Goal: Navigation & Orientation: Understand site structure

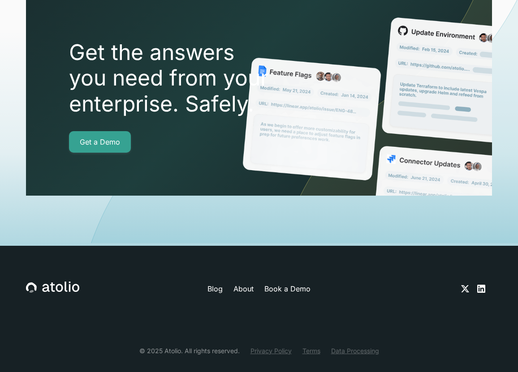
scroll to position [3062, 0]
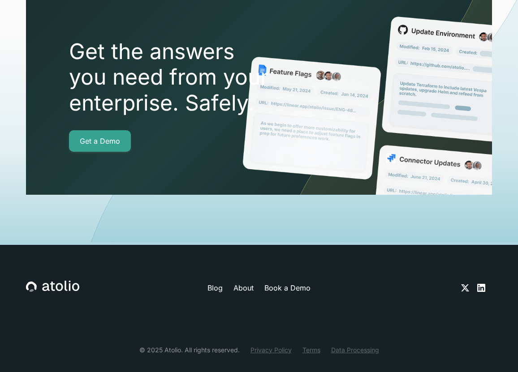
click at [313, 345] on link "Terms" at bounding box center [311, 349] width 18 height 9
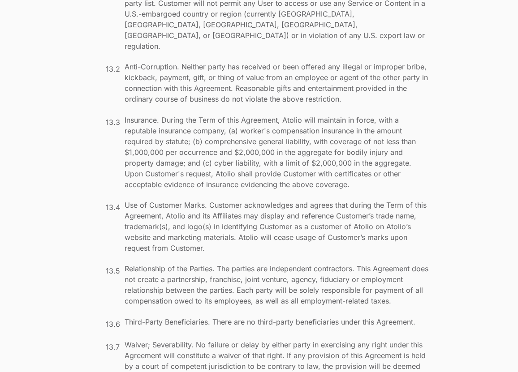
scroll to position [7125, 0]
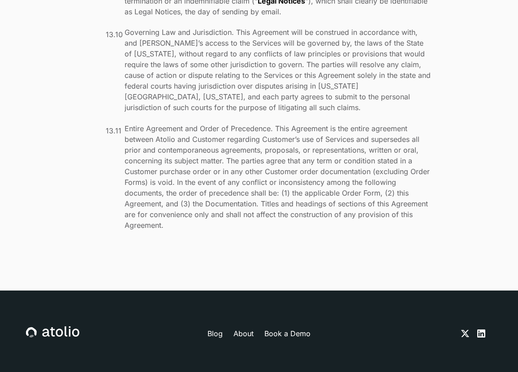
click at [247, 328] on link "About" at bounding box center [243, 333] width 20 height 11
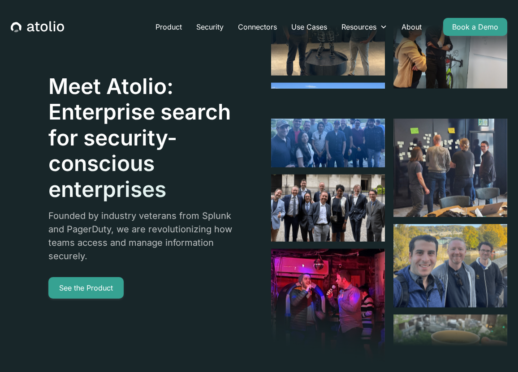
scroll to position [1, 0]
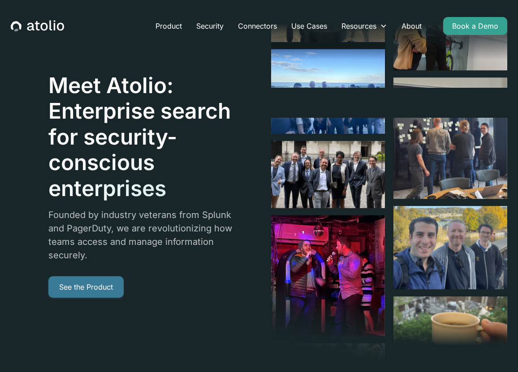
click at [92, 289] on link "See the Product" at bounding box center [85, 286] width 75 height 21
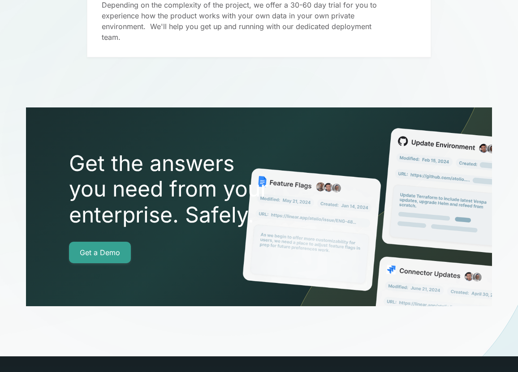
scroll to position [2736, 0]
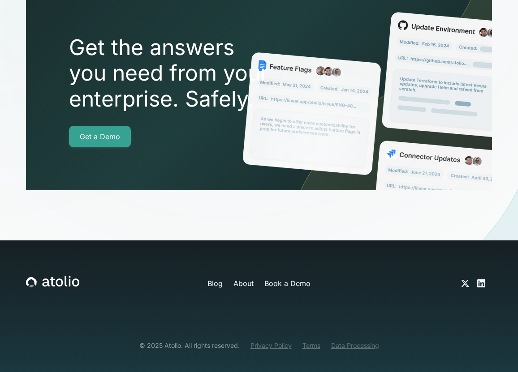
click at [214, 270] on div at bounding box center [259, 163] width 518 height 445
click at [249, 285] on div at bounding box center [259, 163] width 518 height 445
click at [214, 270] on div at bounding box center [259, 163] width 518 height 445
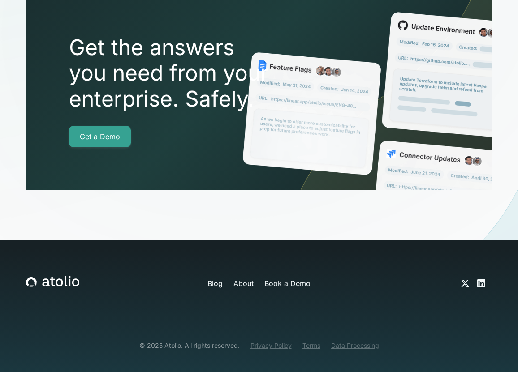
click at [218, 270] on div at bounding box center [259, 163] width 518 height 445
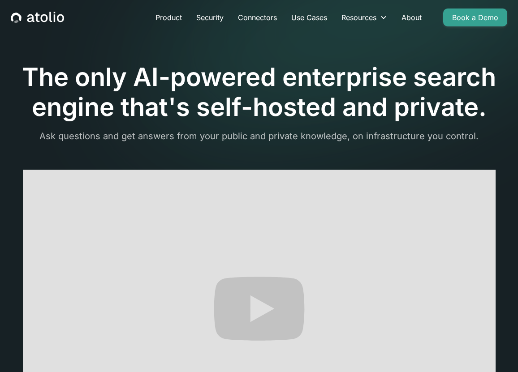
scroll to position [0, 0]
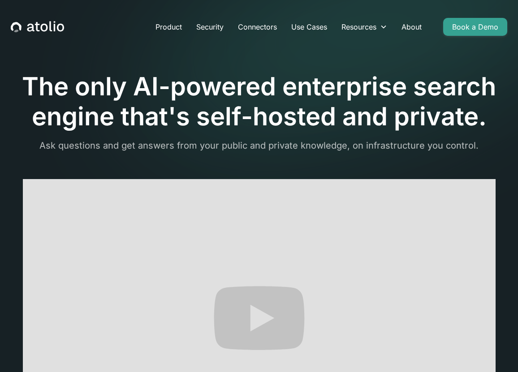
click at [37, 29] on icon "home" at bounding box center [37, 26] width 4 height 9
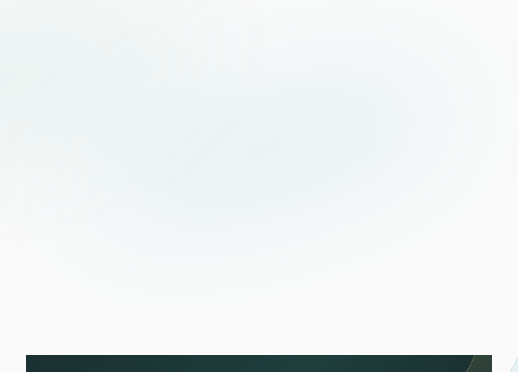
scroll to position [3062, 0]
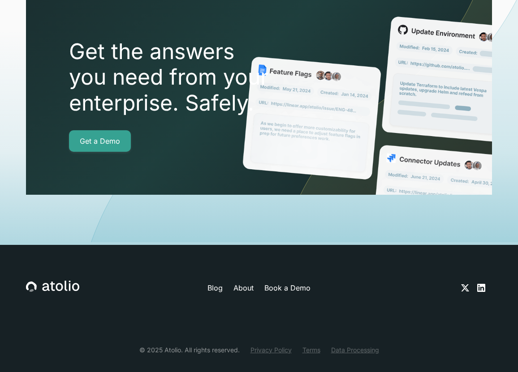
click at [217, 283] on link "Blog" at bounding box center [214, 288] width 15 height 11
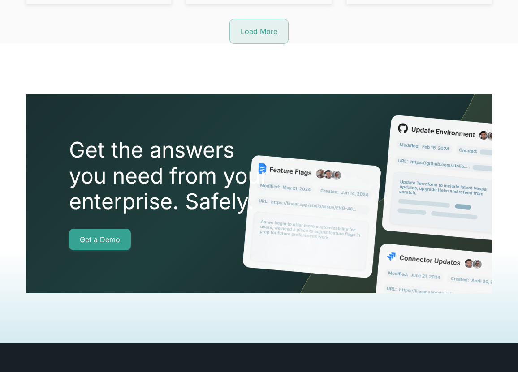
scroll to position [1405, 0]
